Goal: Task Accomplishment & Management: Use online tool/utility

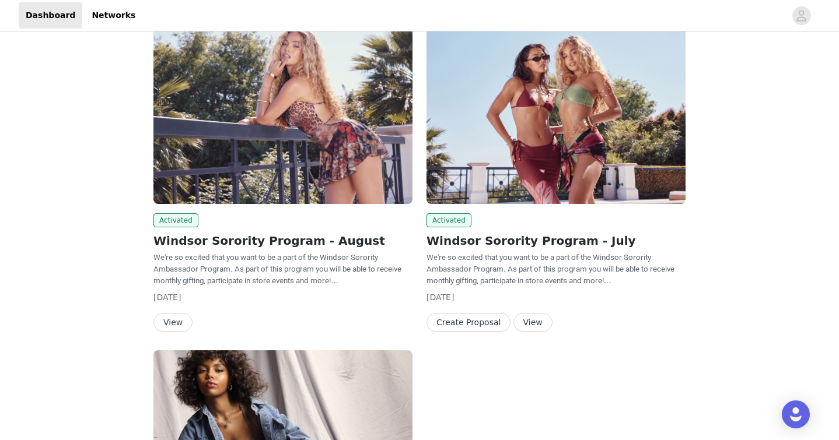
scroll to position [95, 0]
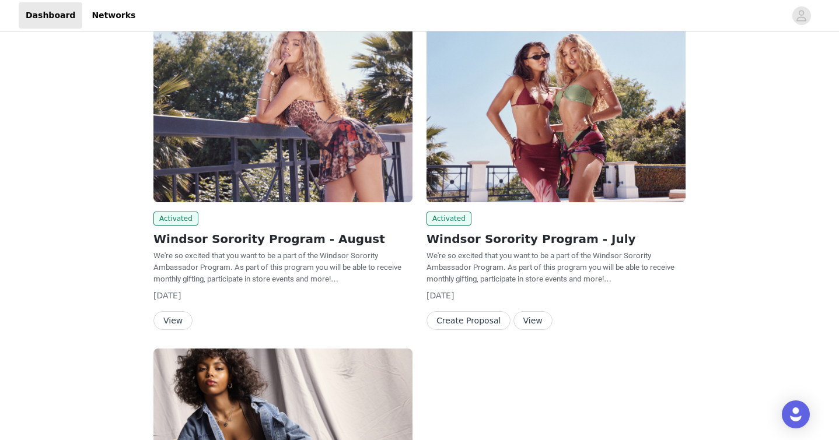
click at [170, 321] on button "View" at bounding box center [172, 320] width 39 height 19
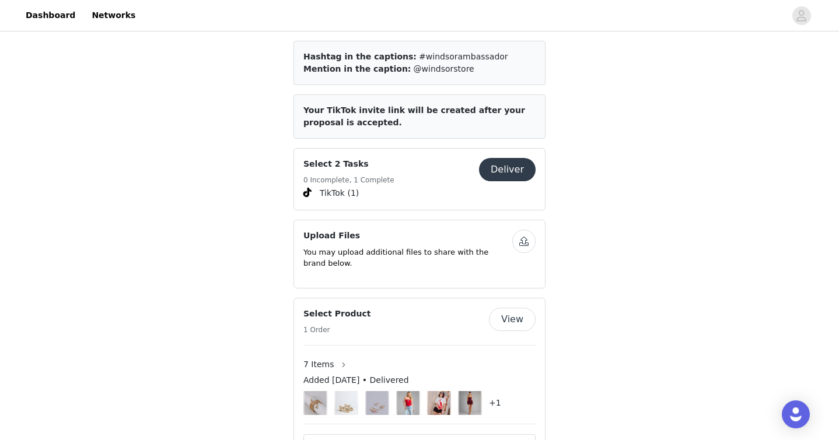
scroll to position [506, 0]
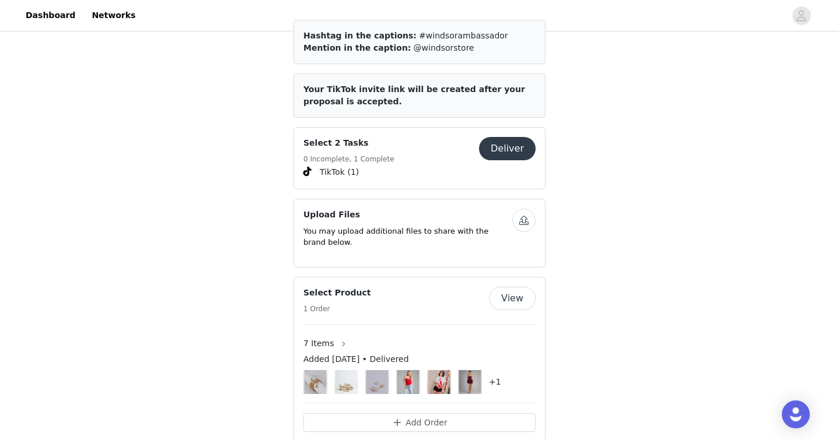
click at [505, 137] on button "Deliver" at bounding box center [507, 148] width 57 height 23
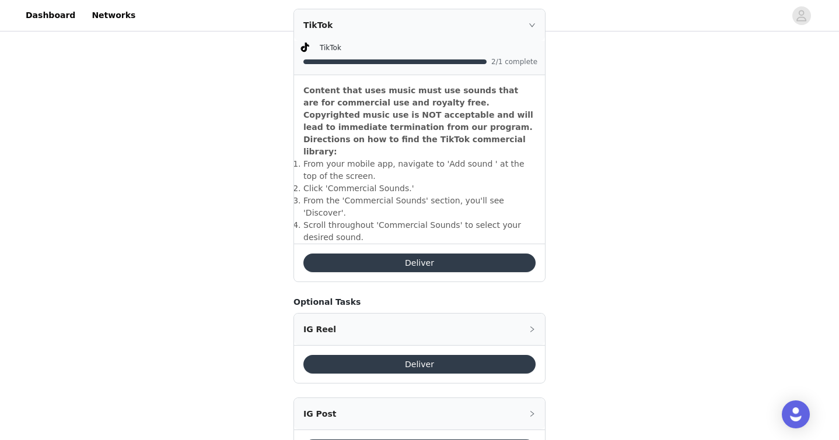
scroll to position [369, 0]
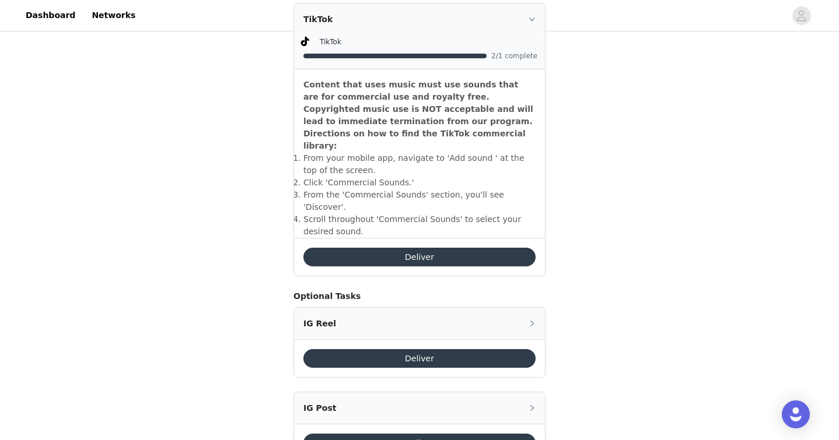
click at [366, 248] on button "Deliver" at bounding box center [419, 257] width 232 height 19
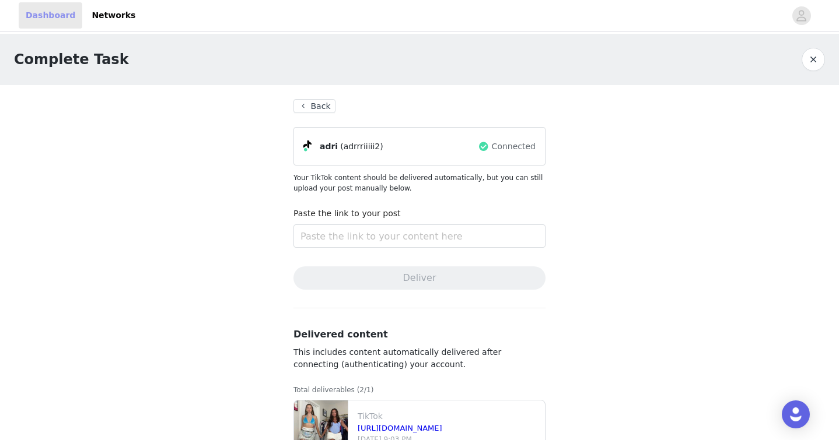
click at [58, 8] on link "Dashboard" at bounding box center [51, 15] width 64 height 26
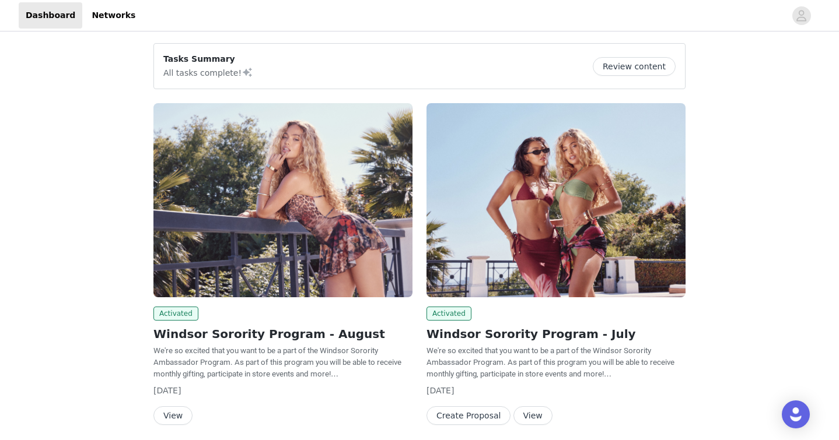
click at [613, 62] on button "Review content" at bounding box center [633, 66] width 83 height 19
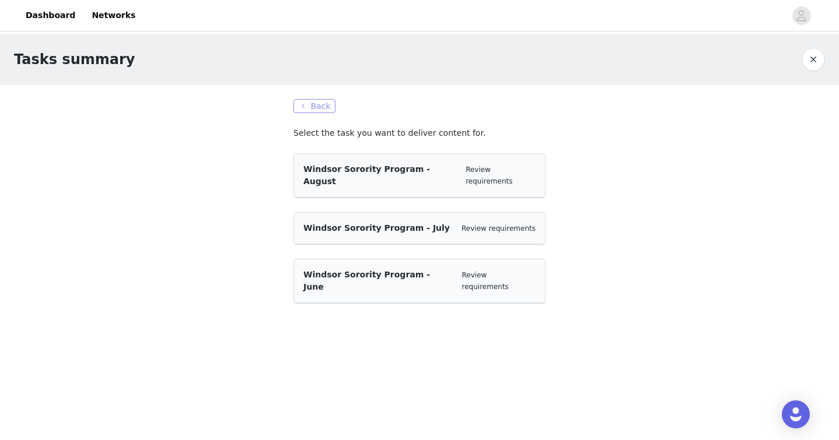
click at [328, 103] on button "Back" at bounding box center [314, 106] width 42 height 14
